Goal: Information Seeking & Learning: Learn about a topic

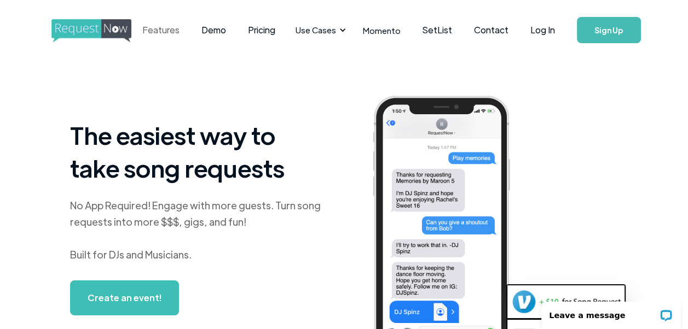
click at [178, 28] on link "Features" at bounding box center [160, 30] width 59 height 34
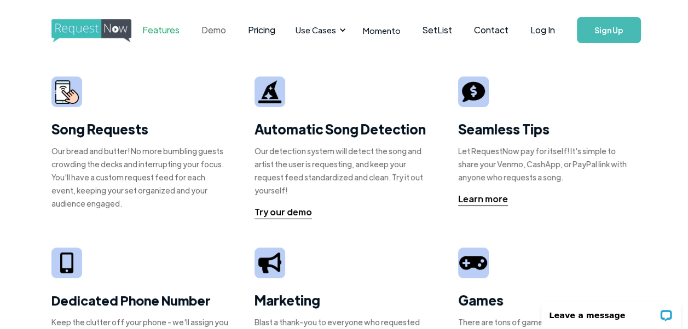
click at [214, 32] on link "Demo" at bounding box center [213, 30] width 47 height 34
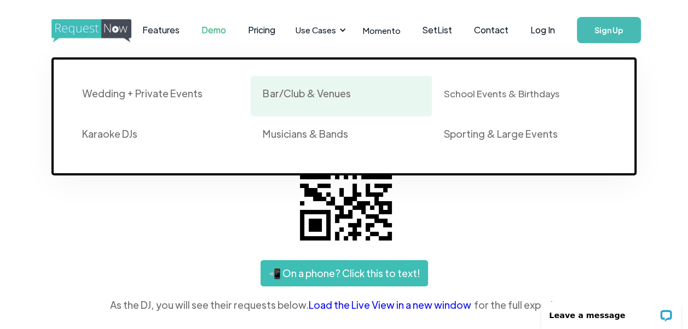
click at [321, 93] on div "Bar/Club & Venues" at bounding box center [307, 93] width 88 height 13
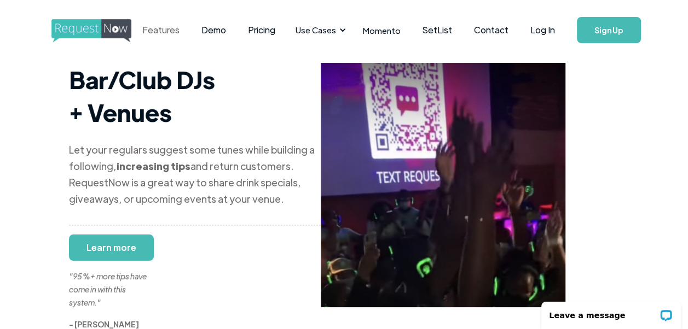
click at [176, 31] on link "Features" at bounding box center [160, 30] width 59 height 34
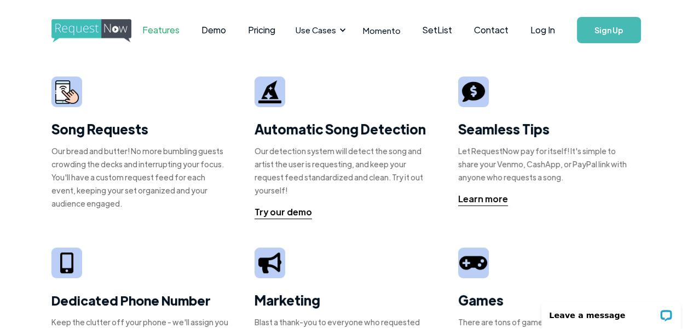
click at [287, 130] on strong "Automatic Song Detection" at bounding box center [339, 128] width 171 height 17
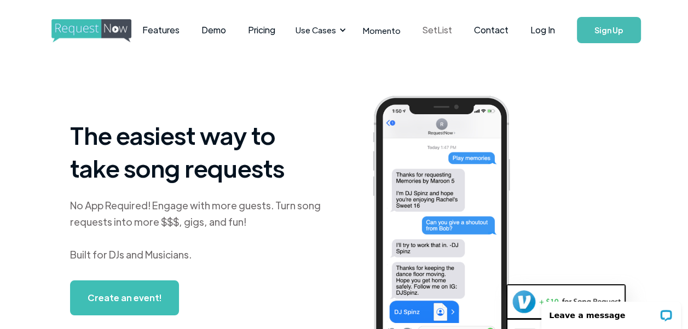
click at [443, 30] on link "SetList" at bounding box center [436, 30] width 51 height 34
click at [379, 30] on link "Momento" at bounding box center [382, 30] width 60 height 32
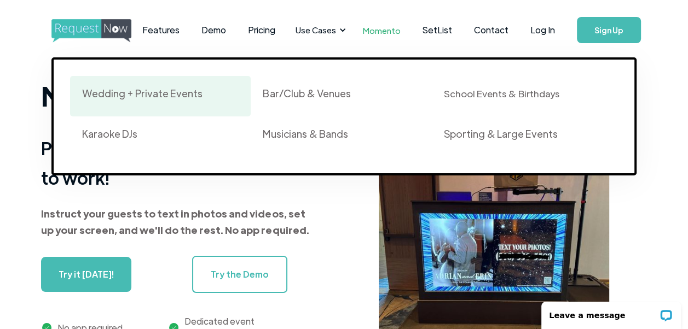
click at [150, 92] on div "Wedding + Private Events" at bounding box center [142, 93] width 120 height 13
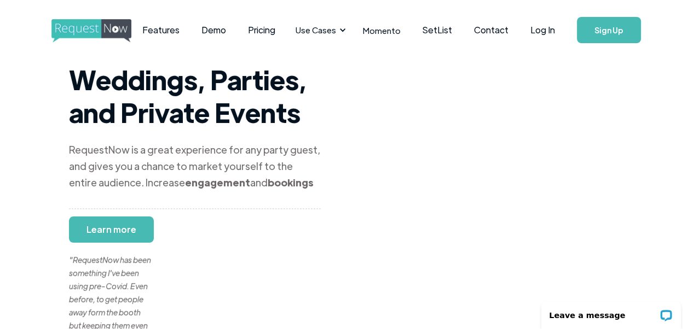
click at [182, 33] on link "Features" at bounding box center [160, 30] width 59 height 34
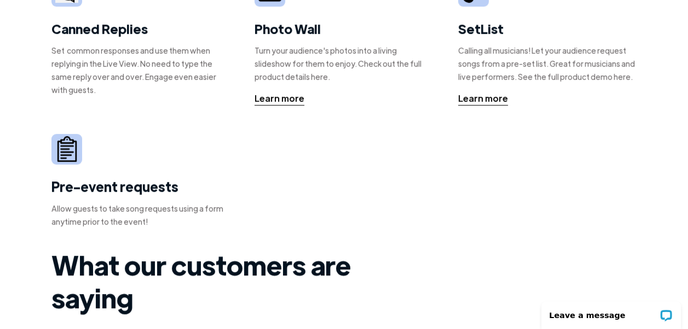
scroll to position [467, 0]
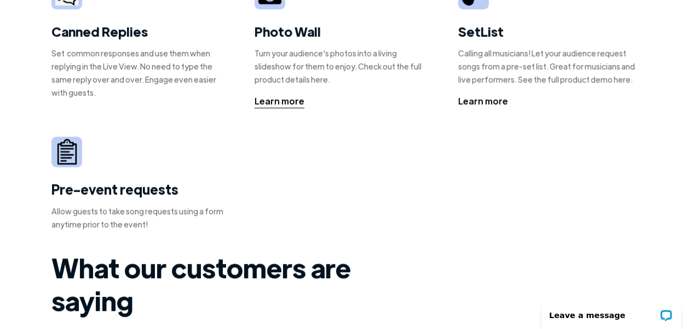
click at [491, 95] on div "Learn more" at bounding box center [483, 101] width 50 height 13
